Goal: Find specific page/section: Find specific page/section

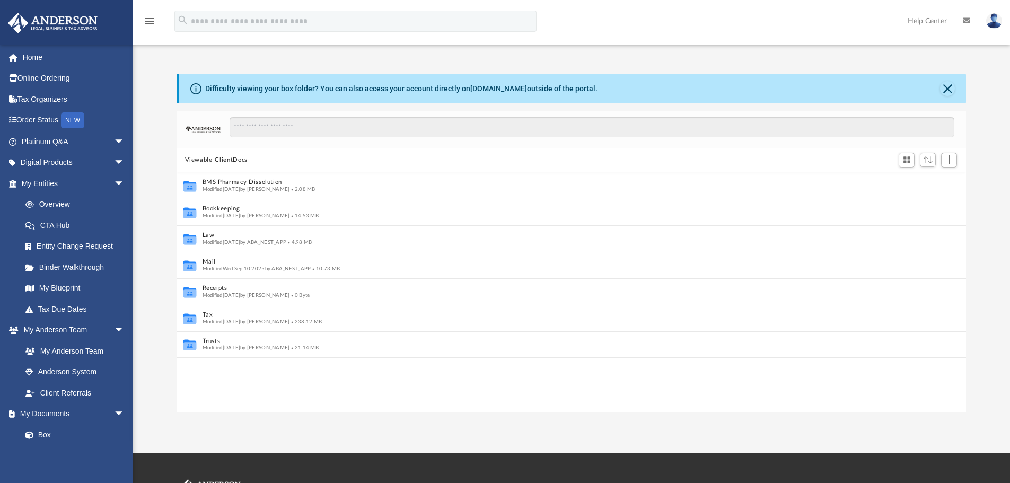
scroll to position [233, 781]
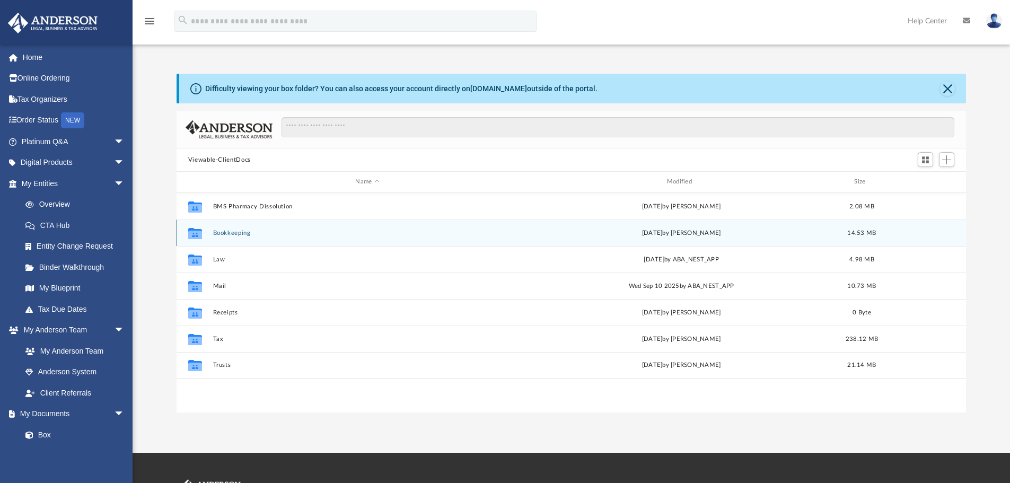
click at [242, 231] on button "Bookkeeping" at bounding box center [367, 233] width 309 height 7
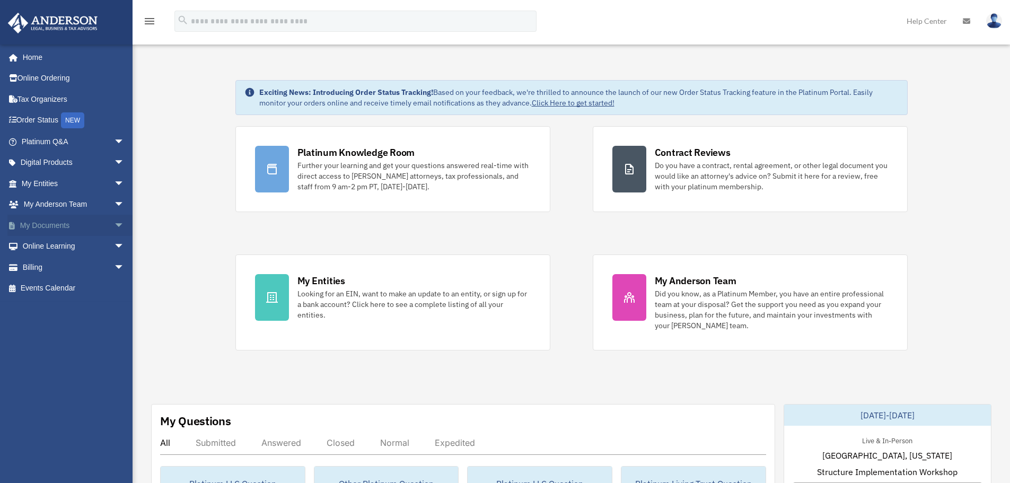
click at [114, 223] on span "arrow_drop_down" at bounding box center [124, 226] width 21 height 22
click at [67, 249] on link "Box" at bounding box center [78, 246] width 126 height 21
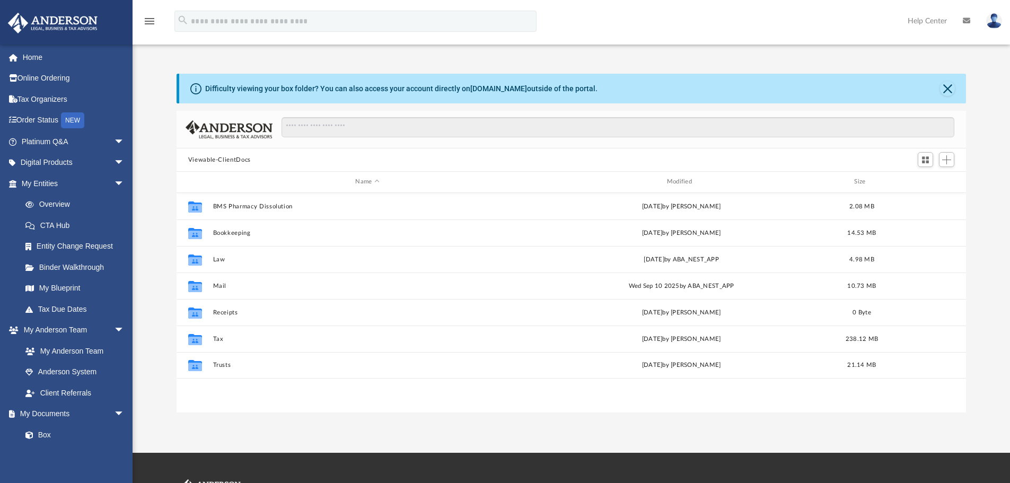
scroll to position [233, 781]
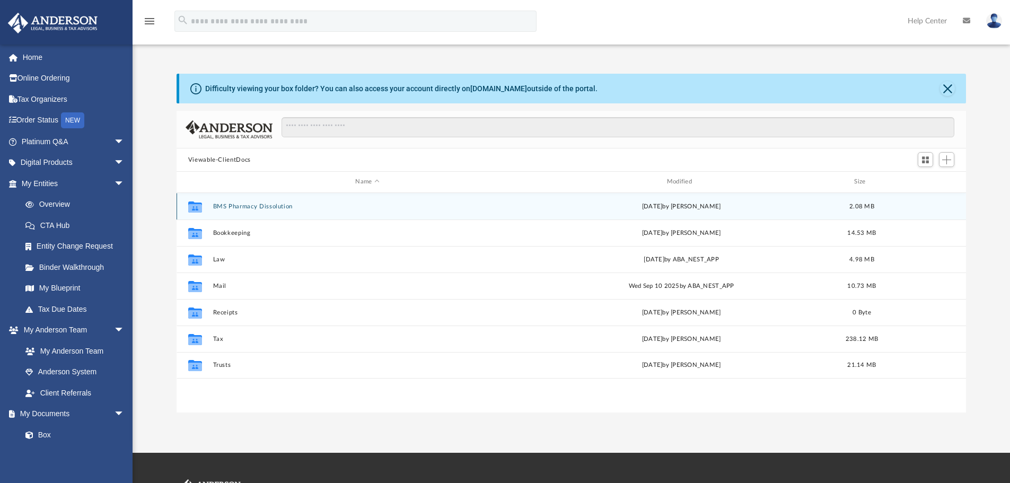
click at [275, 203] on button "BMS Pharmacy Dissolution" at bounding box center [367, 206] width 309 height 7
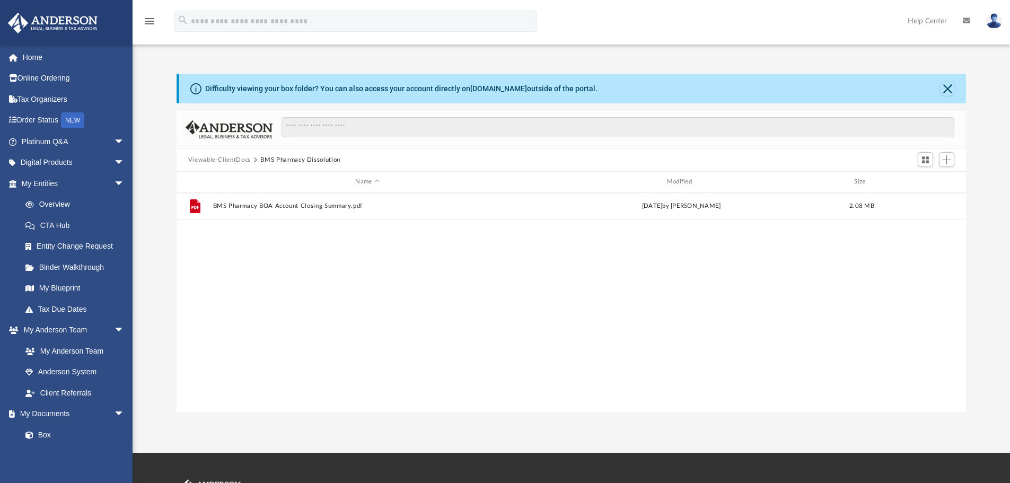
click at [242, 159] on button "Viewable-ClientDocs" at bounding box center [219, 160] width 63 height 10
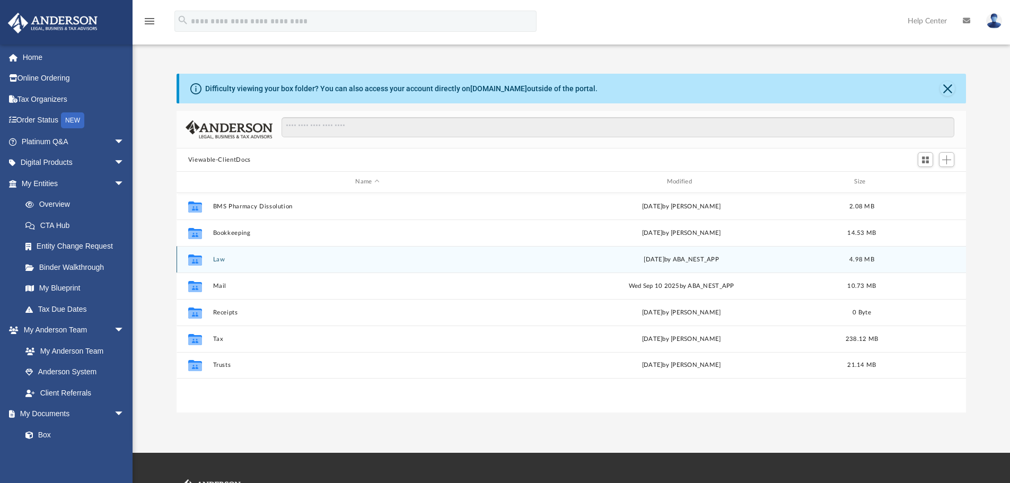
click at [221, 254] on div "Collaborated Folder Law [DATE] by ABA_NEST_APP 4.98 MB" at bounding box center [572, 259] width 790 height 27
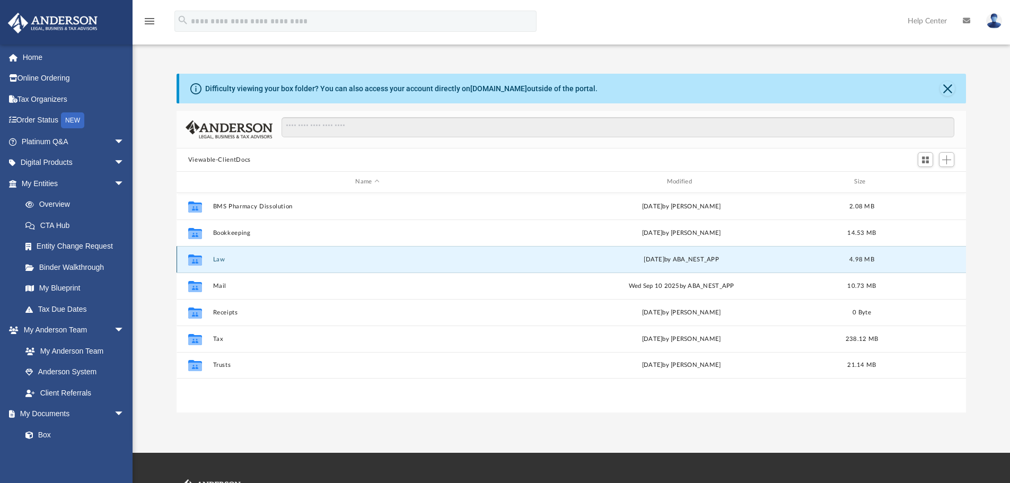
click at [221, 257] on button "Law" at bounding box center [367, 259] width 309 height 7
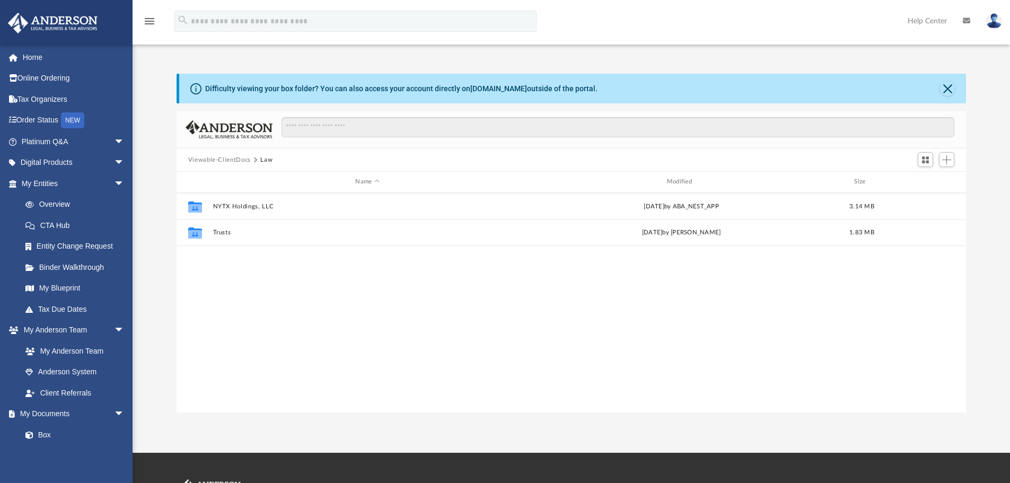
click at [236, 161] on button "Viewable-ClientDocs" at bounding box center [219, 160] width 63 height 10
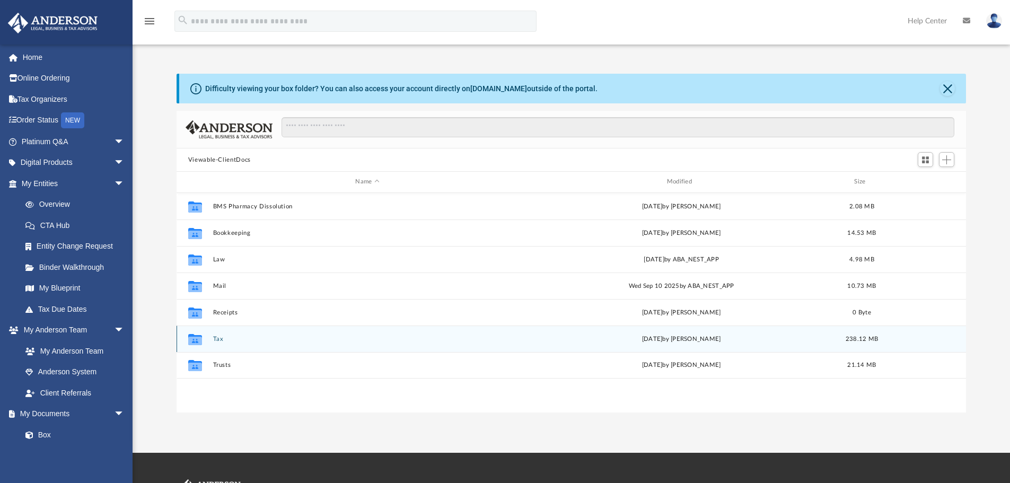
click at [218, 337] on button "Tax" at bounding box center [367, 339] width 309 height 7
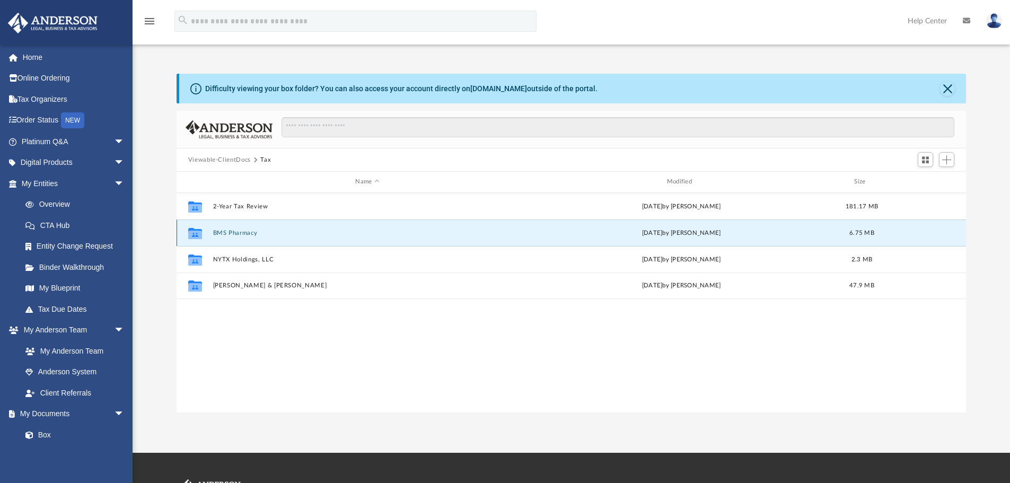
click at [244, 234] on button "BMS Pharmacy" at bounding box center [367, 233] width 309 height 7
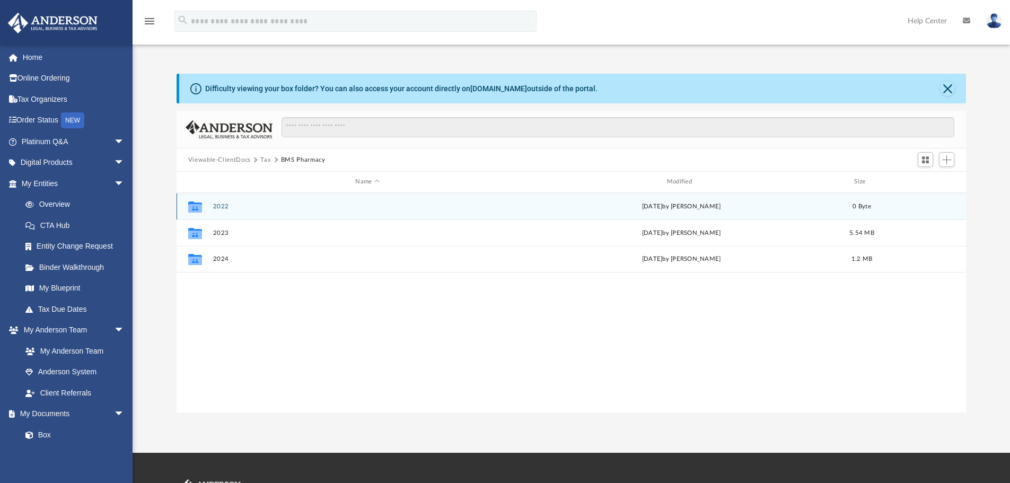
click at [221, 207] on button "2022" at bounding box center [367, 206] width 309 height 7
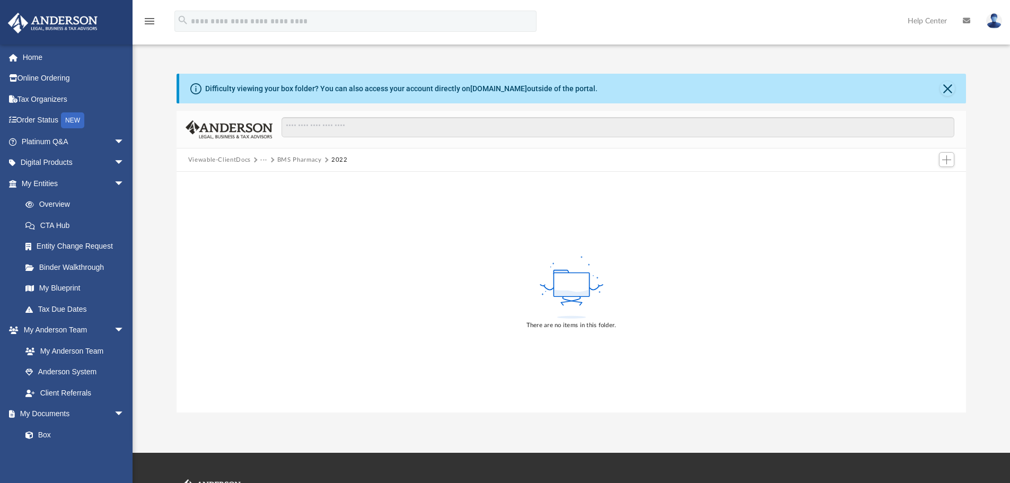
click at [990, 21] on img at bounding box center [994, 20] width 16 height 15
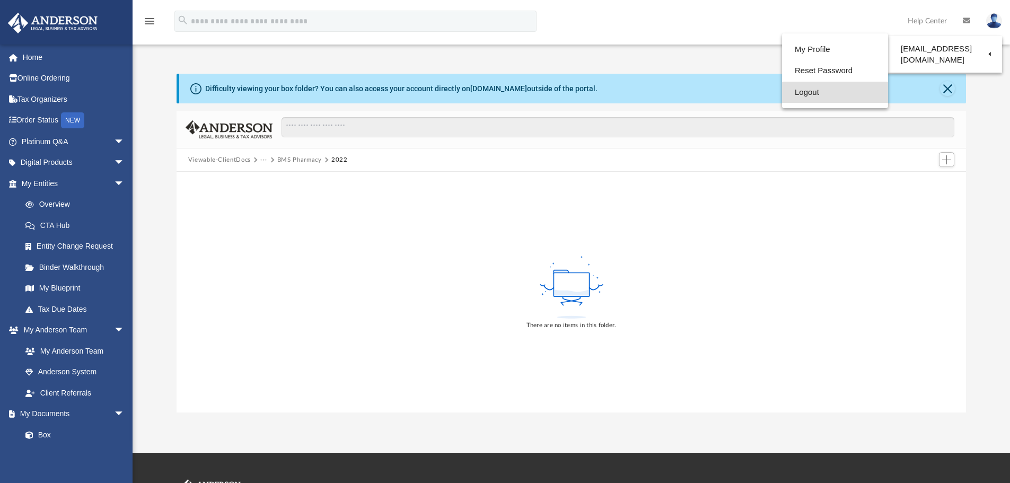
click at [801, 91] on link "Logout" at bounding box center [835, 93] width 106 height 22
